Goal: Use online tool/utility: Utilize a website feature to perform a specific function

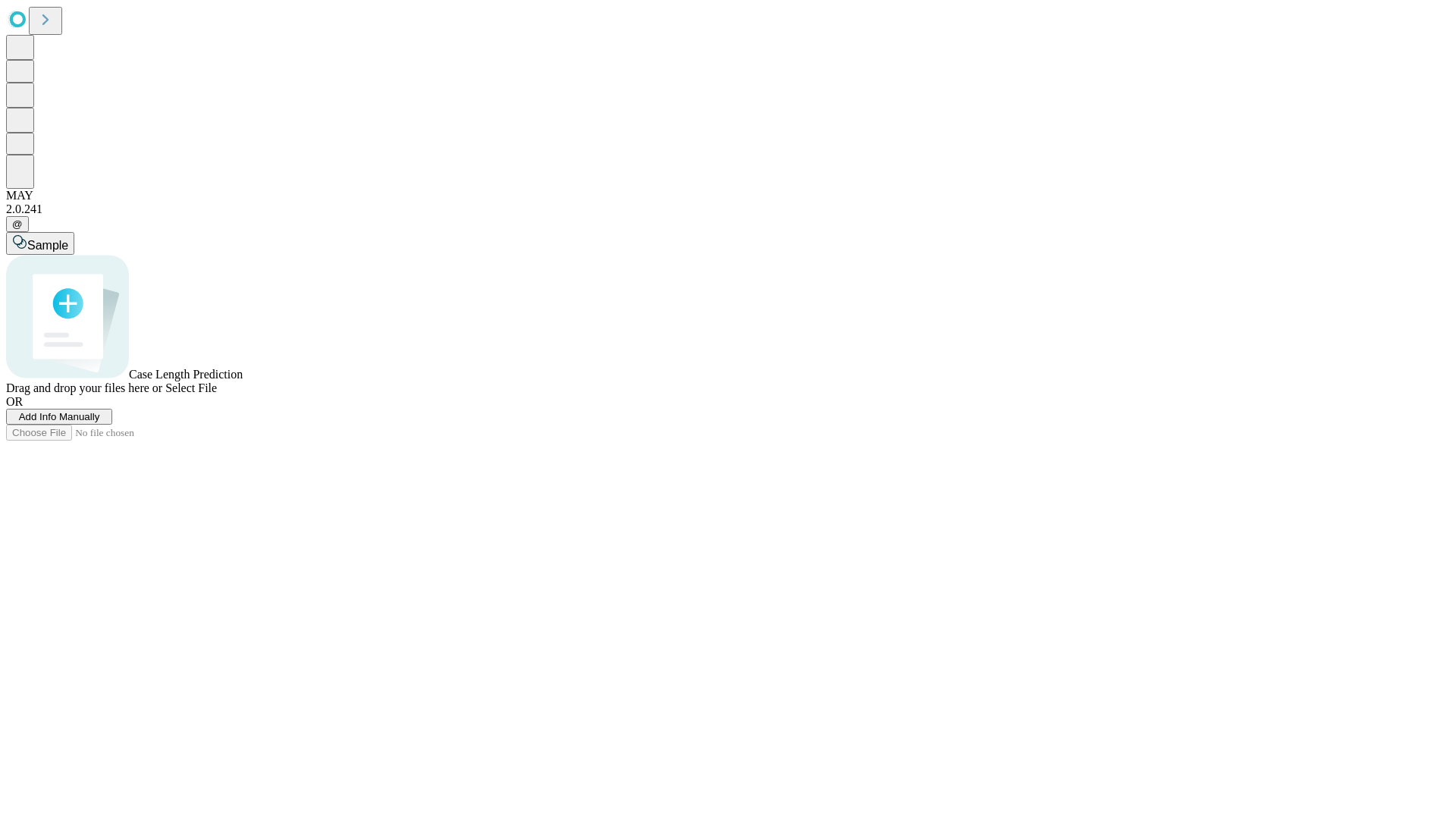
click at [100, 422] on span "Add Info Manually" at bounding box center [59, 416] width 81 height 12
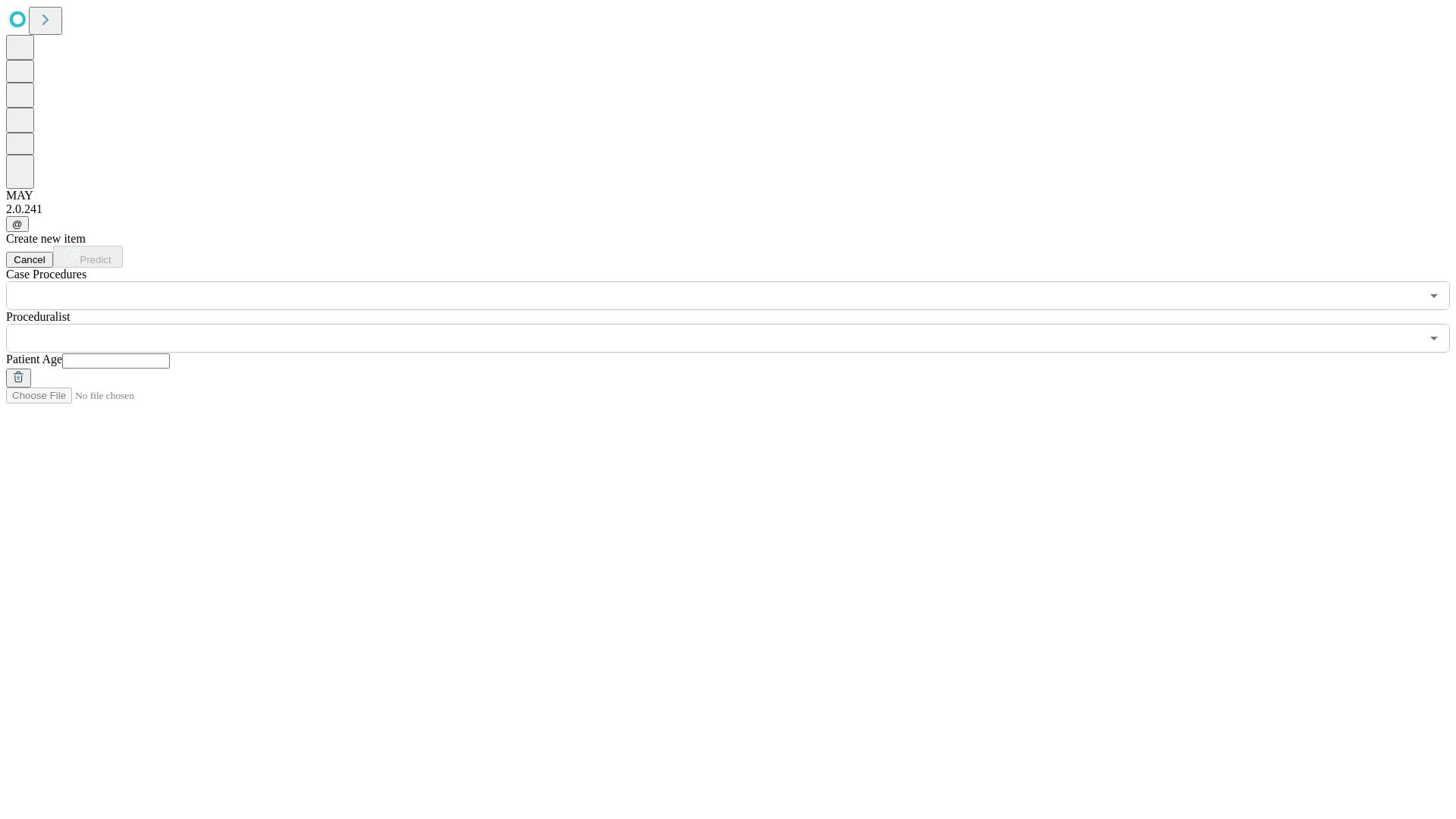
click at [170, 353] on input "text" at bounding box center [115, 360] width 107 height 15
type input "**"
click at [739, 324] on input "text" at bounding box center [713, 338] width 1414 height 28
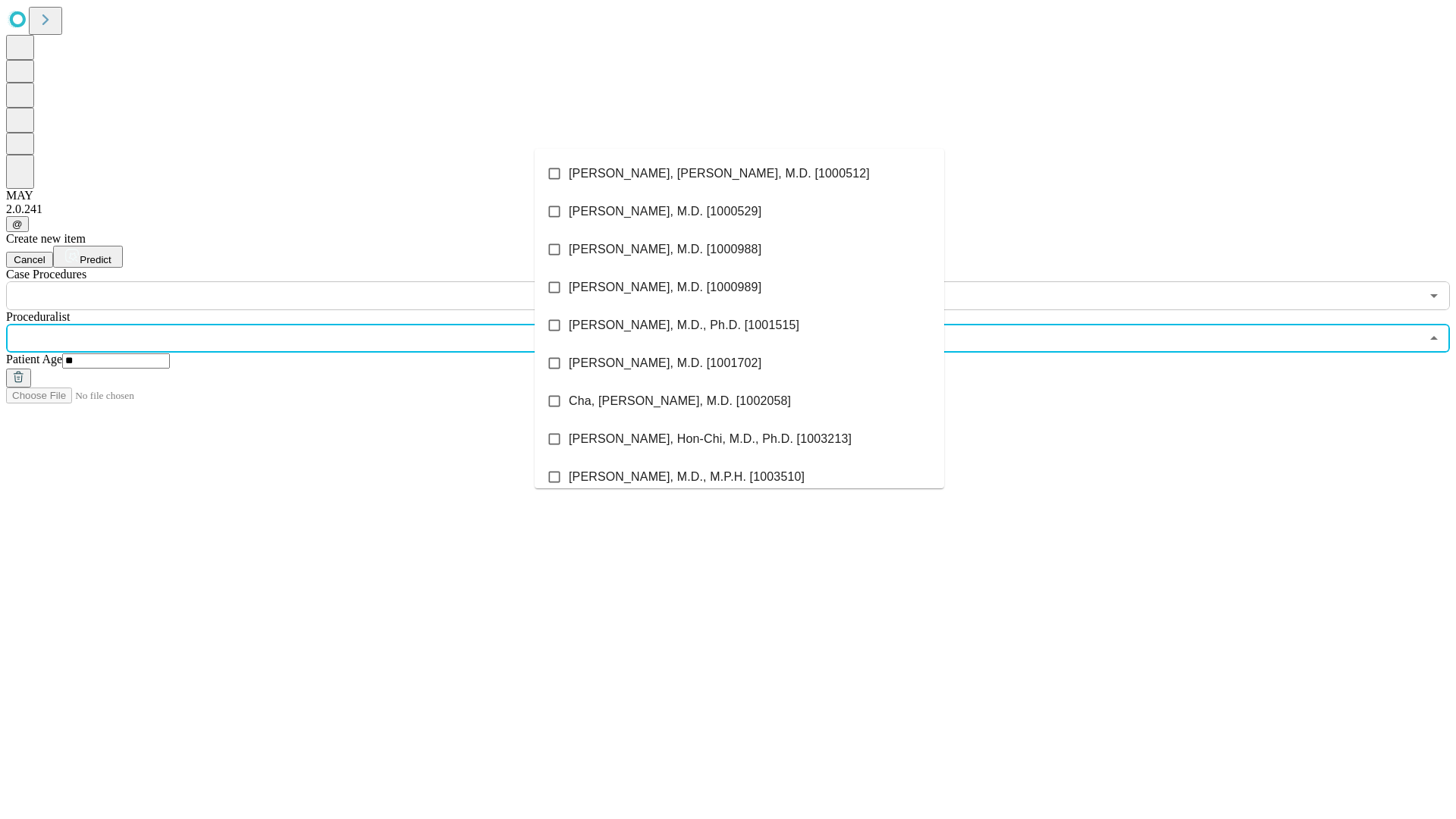
click at [740, 174] on li "[PERSON_NAME], [PERSON_NAME], M.D. [1000512]" at bounding box center [740, 173] width 410 height 38
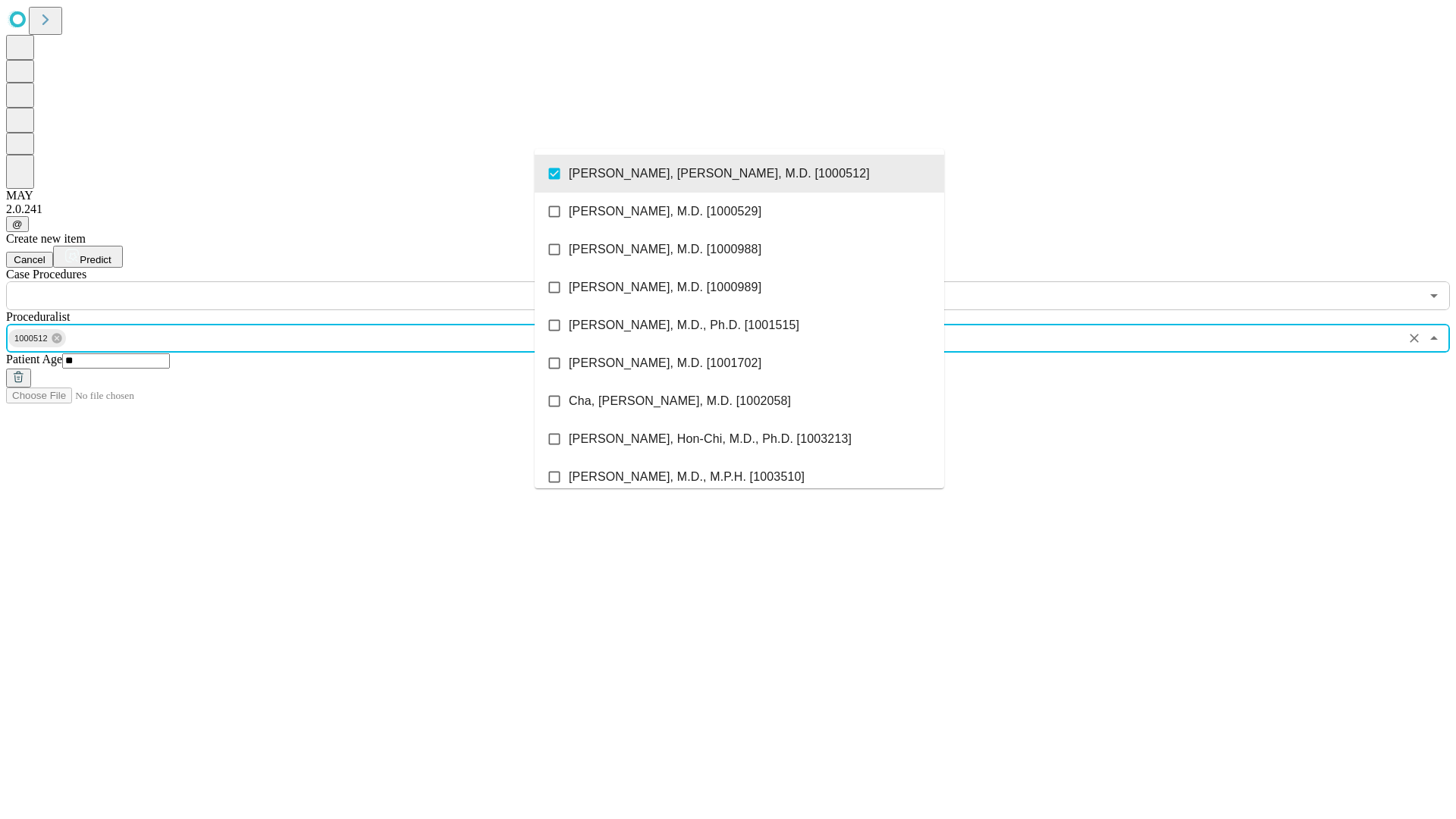
click at [318, 281] on input "text" at bounding box center [713, 295] width 1414 height 28
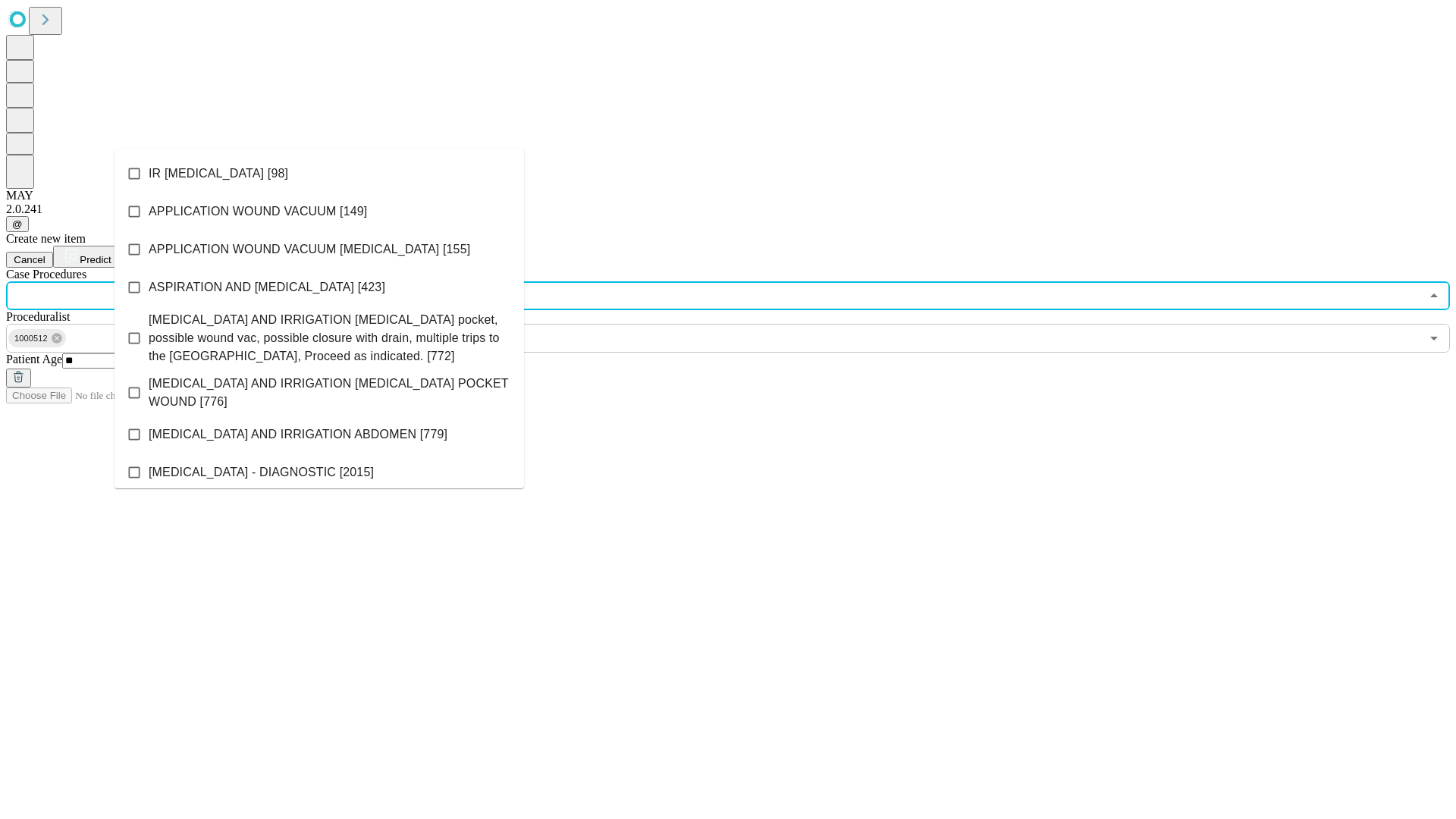
click at [319, 174] on li "IR [MEDICAL_DATA] [98]" at bounding box center [319, 173] width 410 height 38
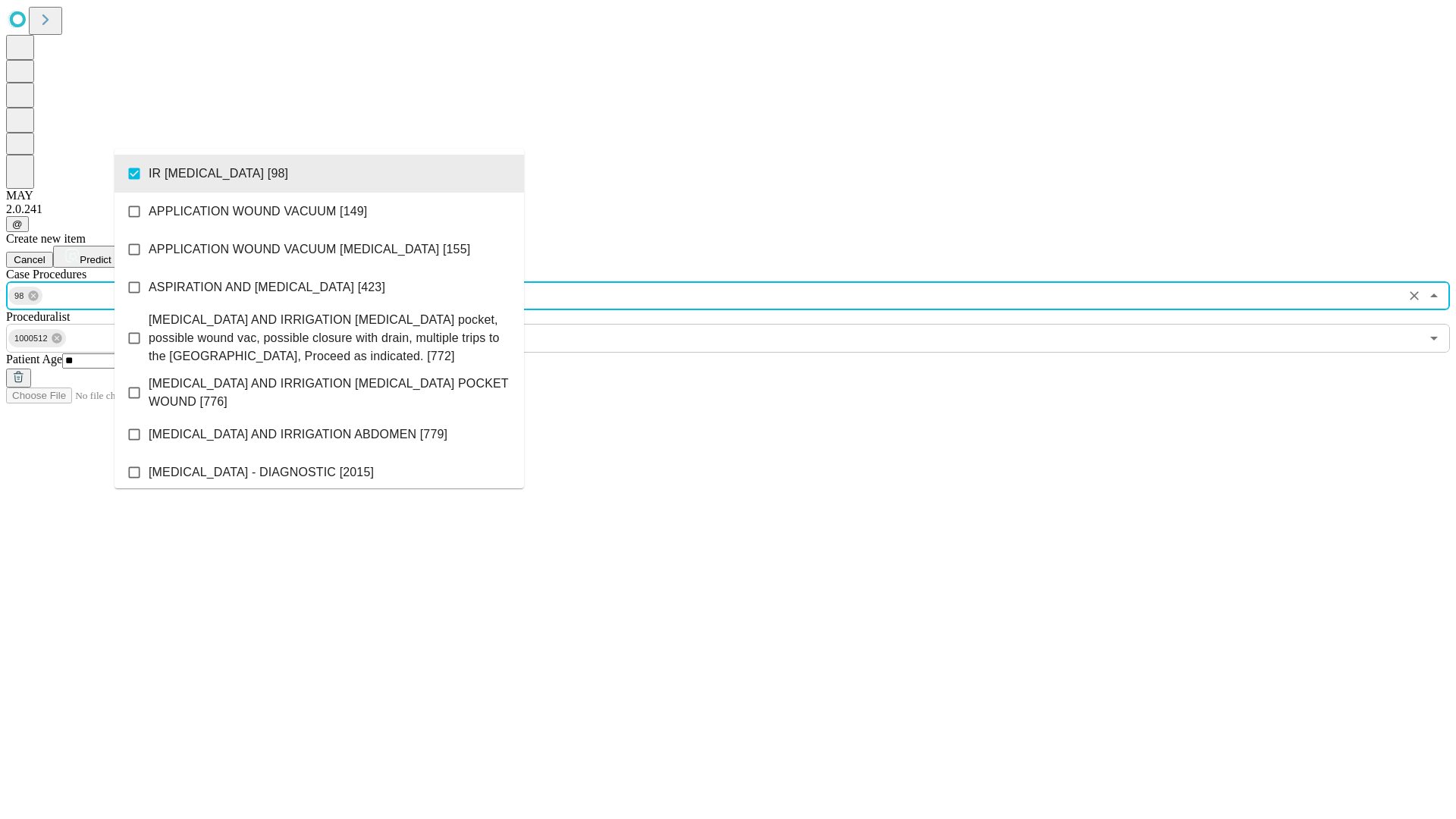
click at [111, 254] on span "Predict" at bounding box center [95, 259] width 31 height 12
